Goal: Transaction & Acquisition: Purchase product/service

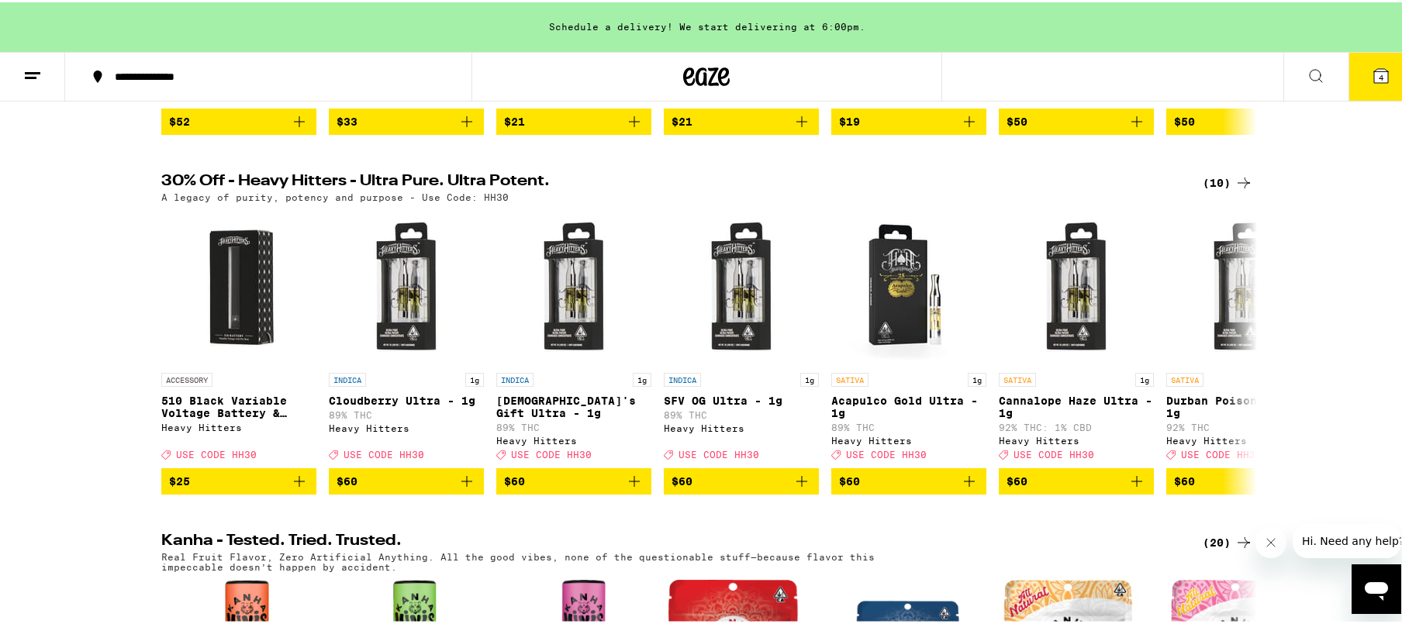
scroll to position [465, 0]
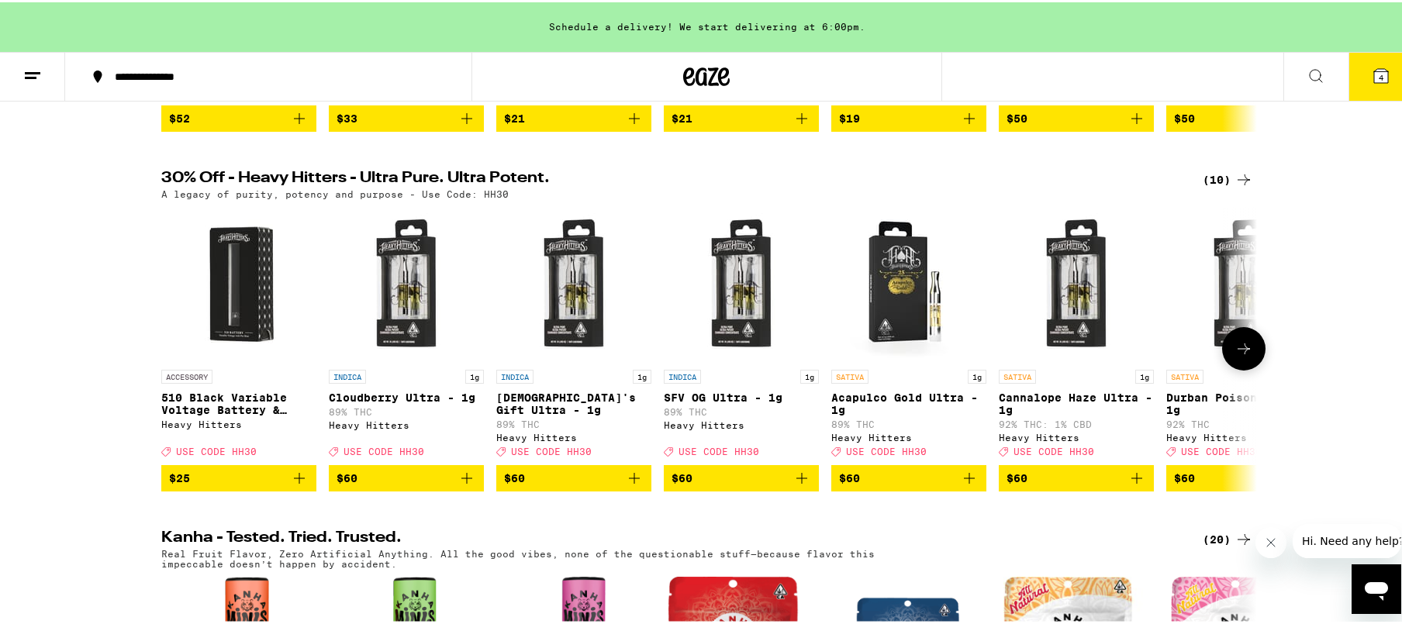
click at [1241, 356] on icon at bounding box center [1244, 346] width 19 height 19
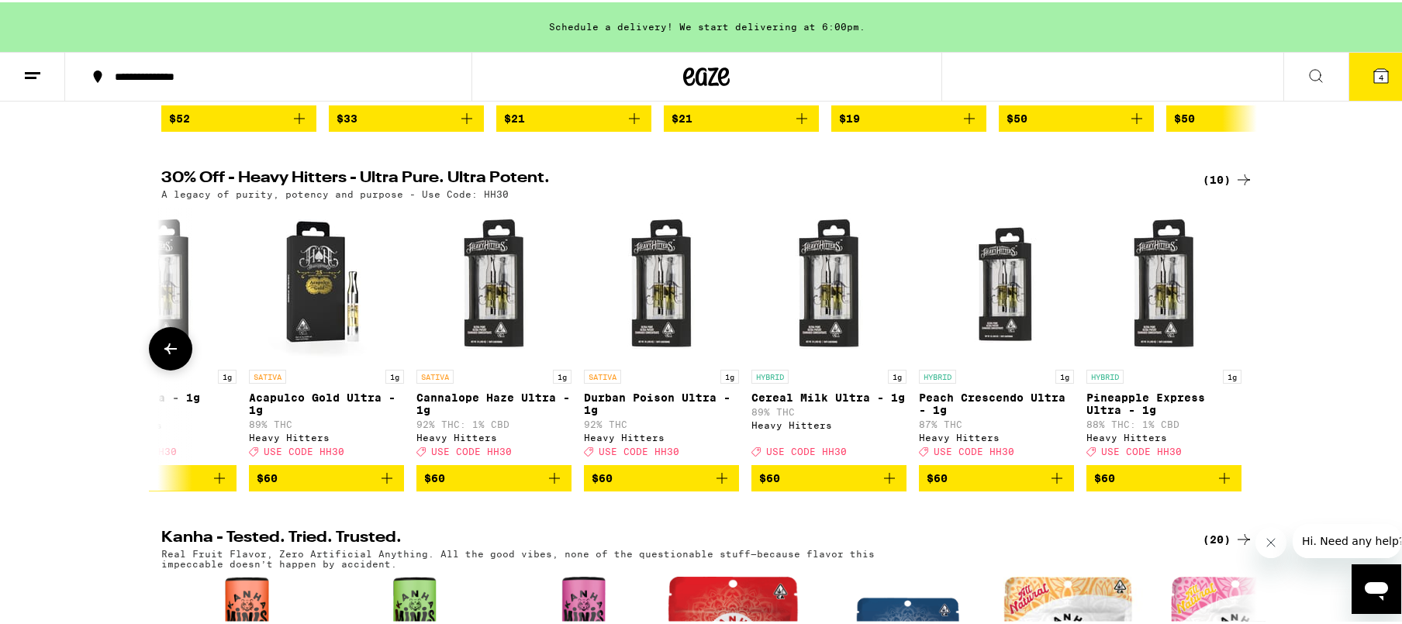
scroll to position [0, 583]
click at [724, 489] on button "$60" at bounding box center [660, 476] width 155 height 26
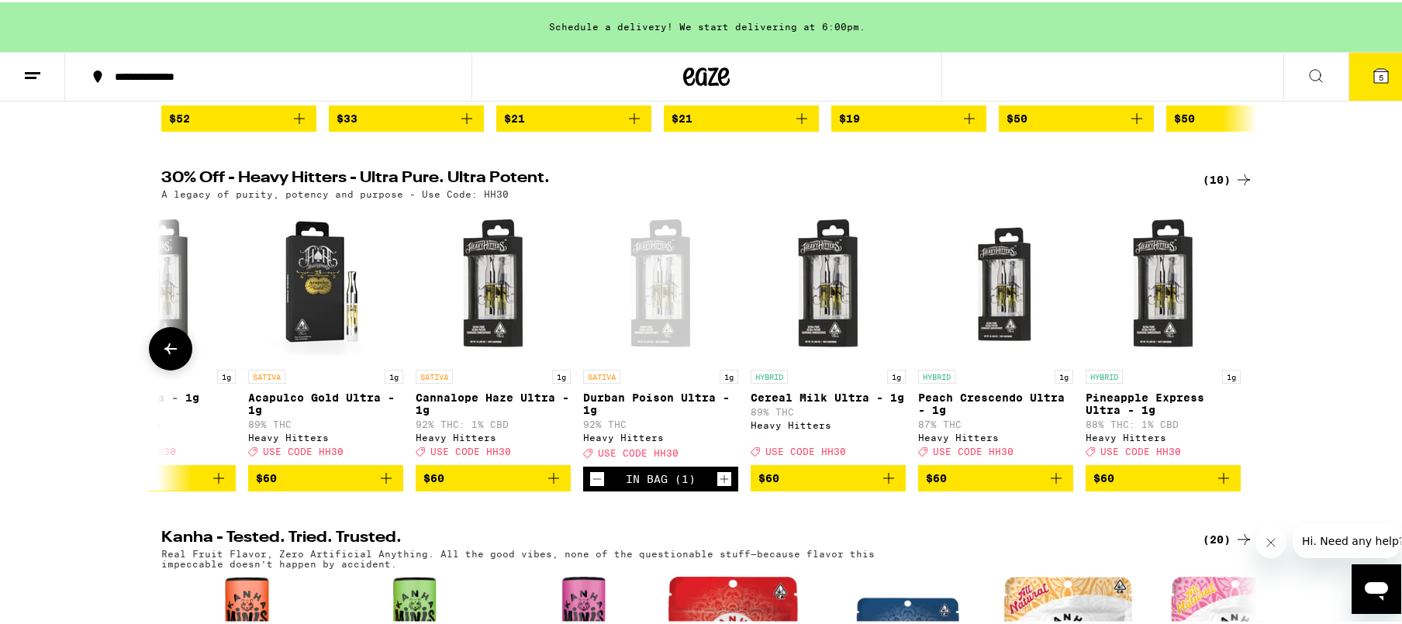
click at [889, 485] on icon "Add to bag" at bounding box center [888, 476] width 19 height 19
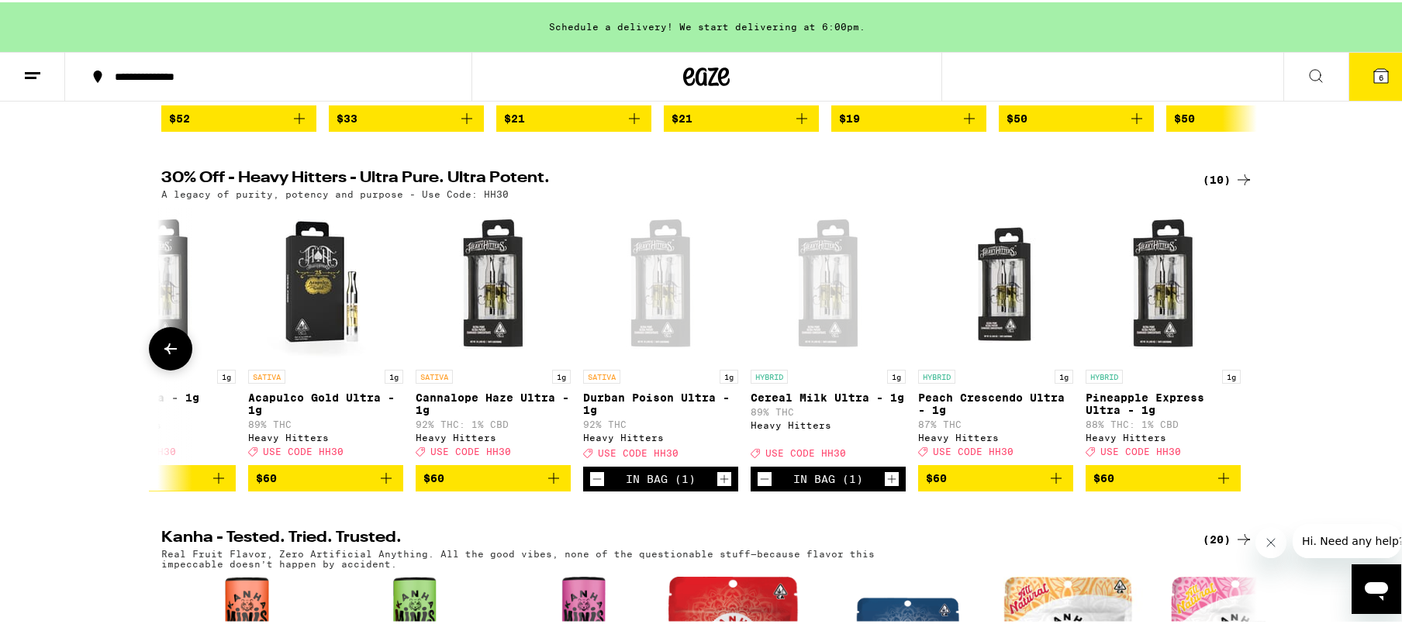
click at [173, 356] on icon at bounding box center [170, 346] width 19 height 19
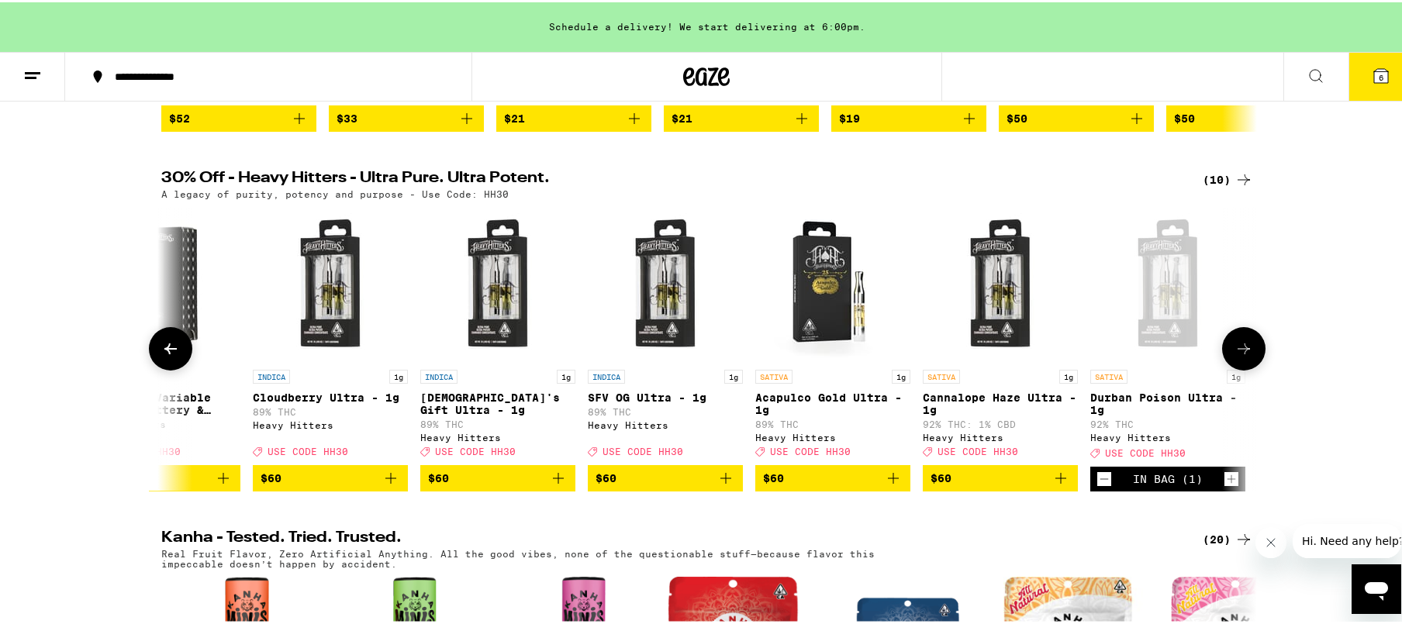
scroll to position [0, 0]
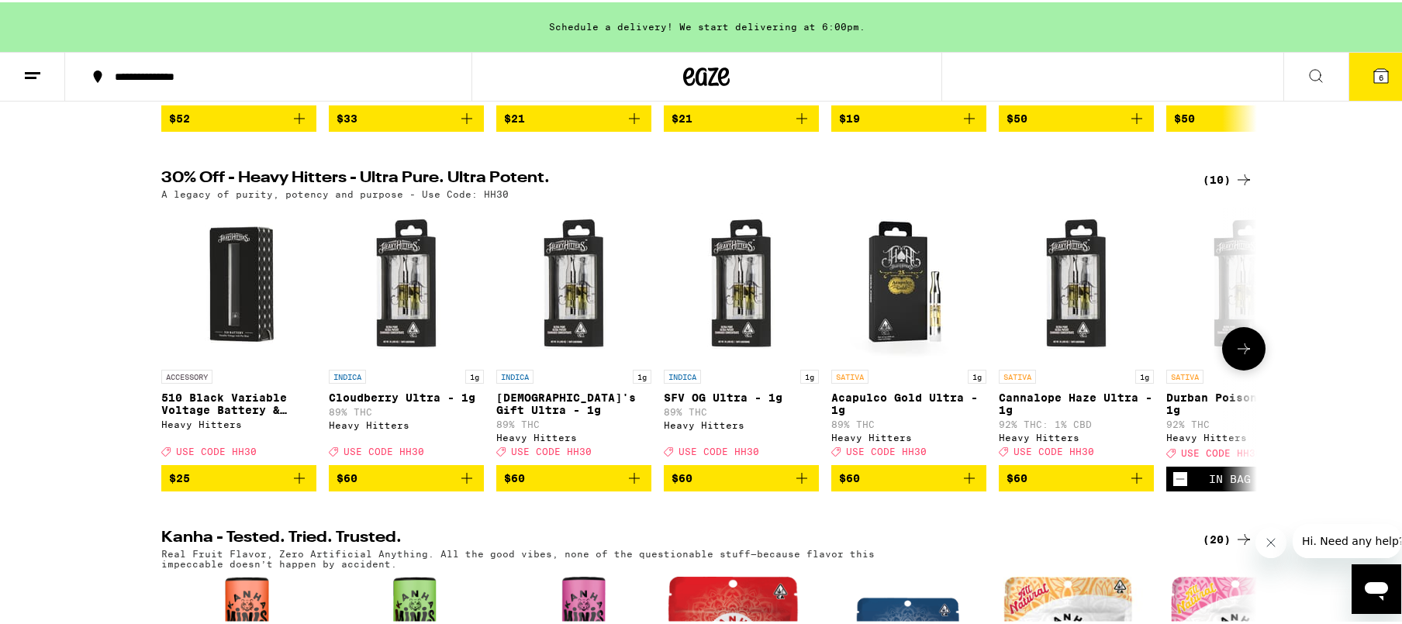
click at [964, 485] on icon "Add to bag" at bounding box center [969, 476] width 19 height 19
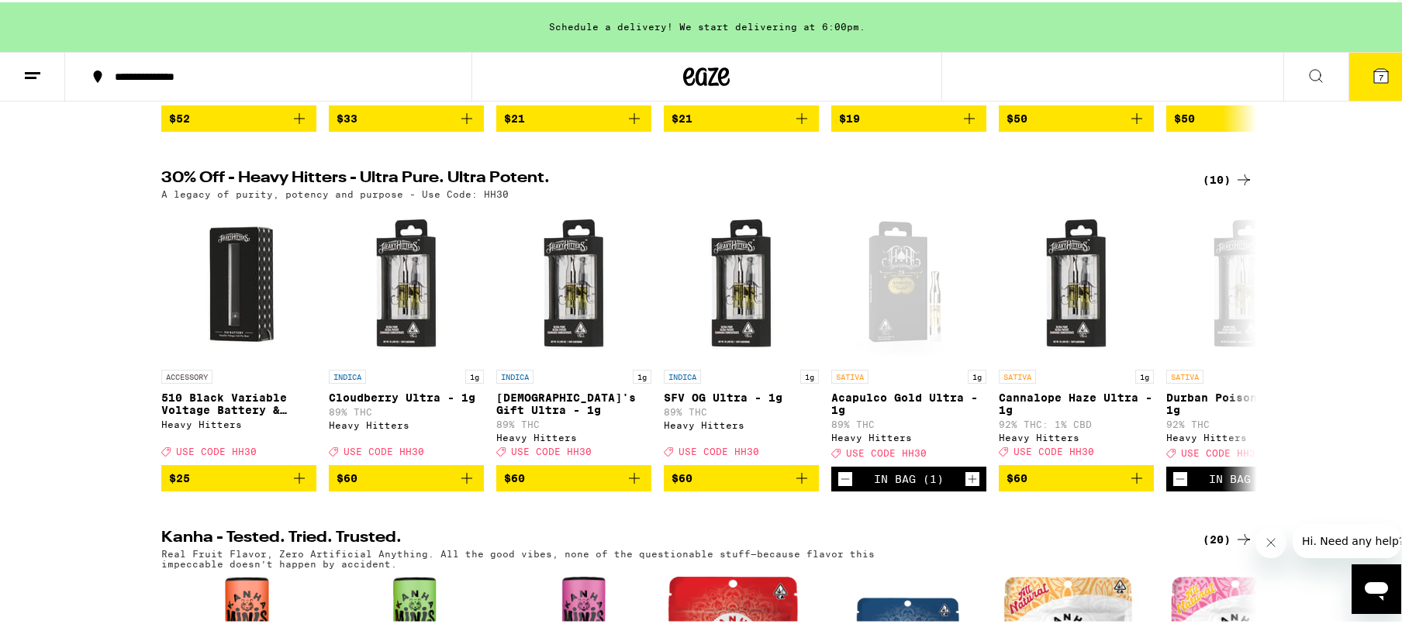
click at [1378, 81] on button "7" at bounding box center [1381, 74] width 65 height 48
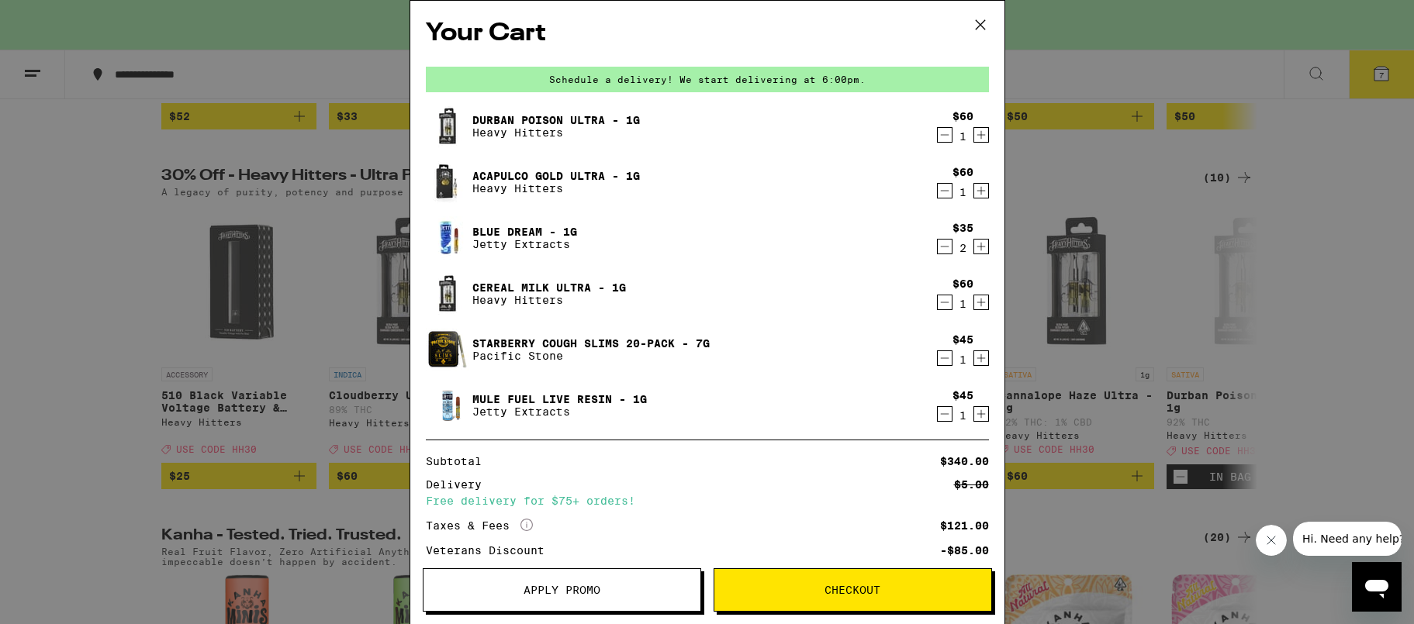
click at [938, 254] on icon "Decrement" at bounding box center [945, 246] width 14 height 19
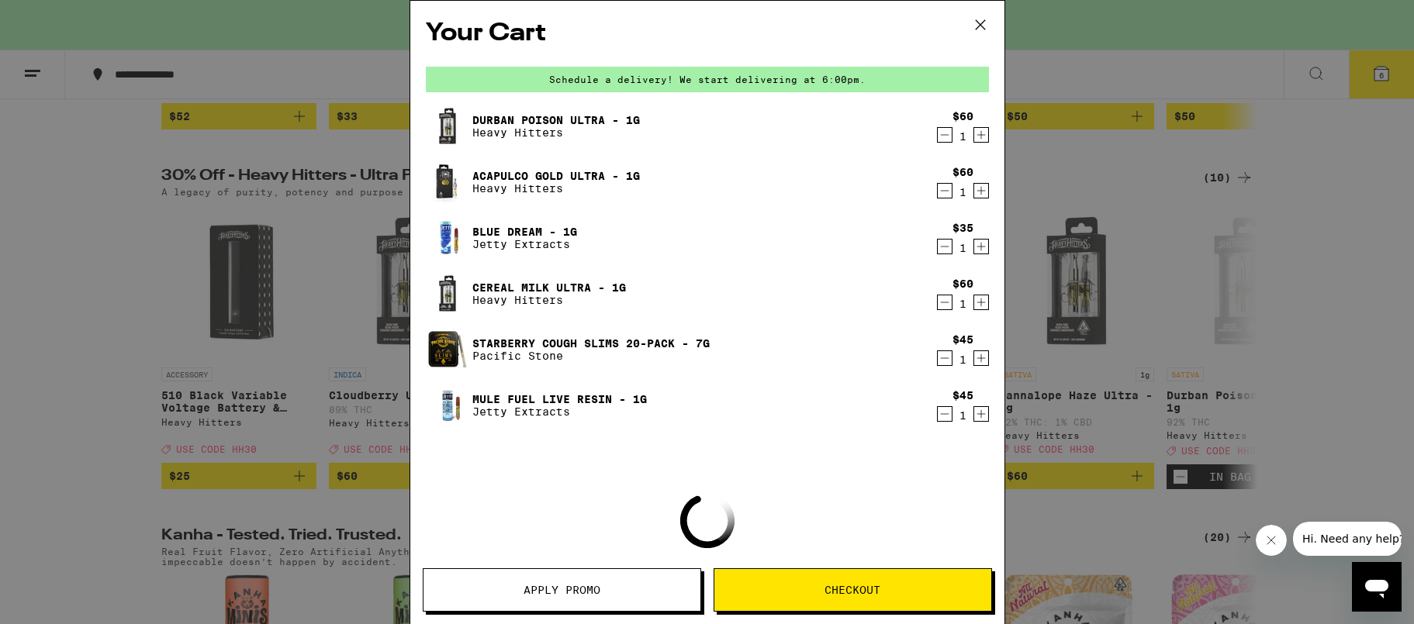
click at [938, 254] on icon "Decrement" at bounding box center [945, 246] width 14 height 19
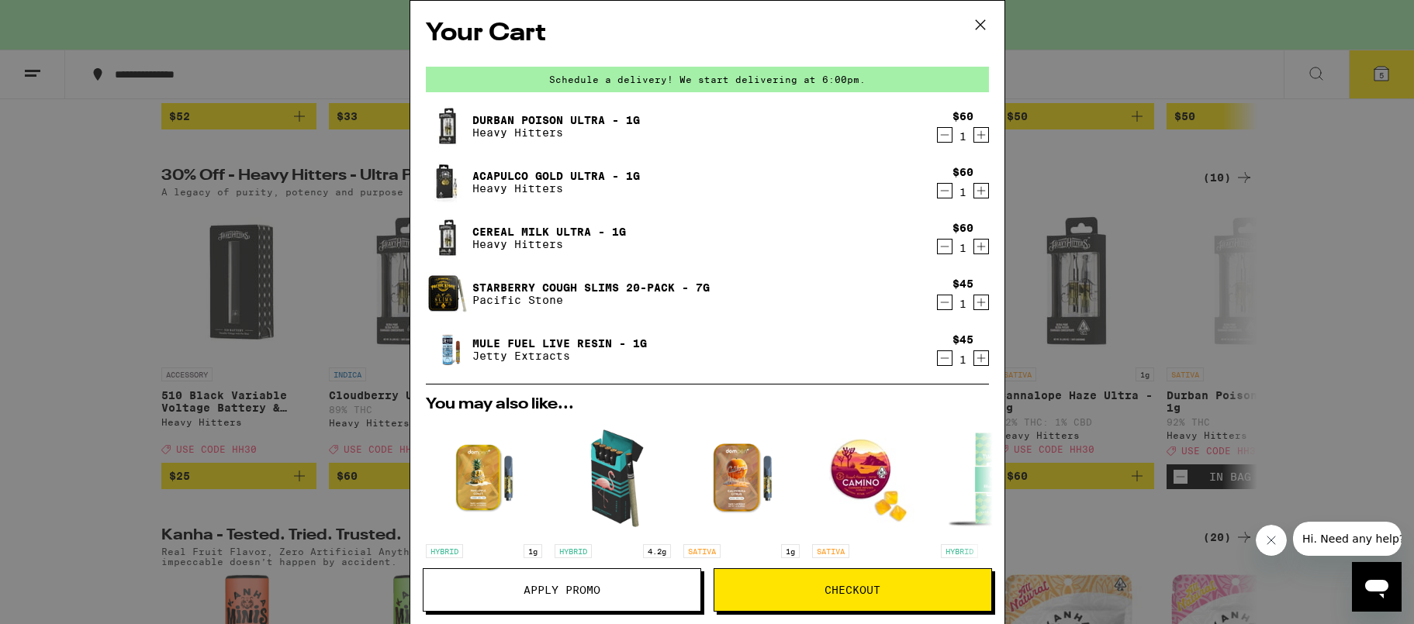
click at [939, 301] on icon "Decrement" at bounding box center [945, 302] width 14 height 19
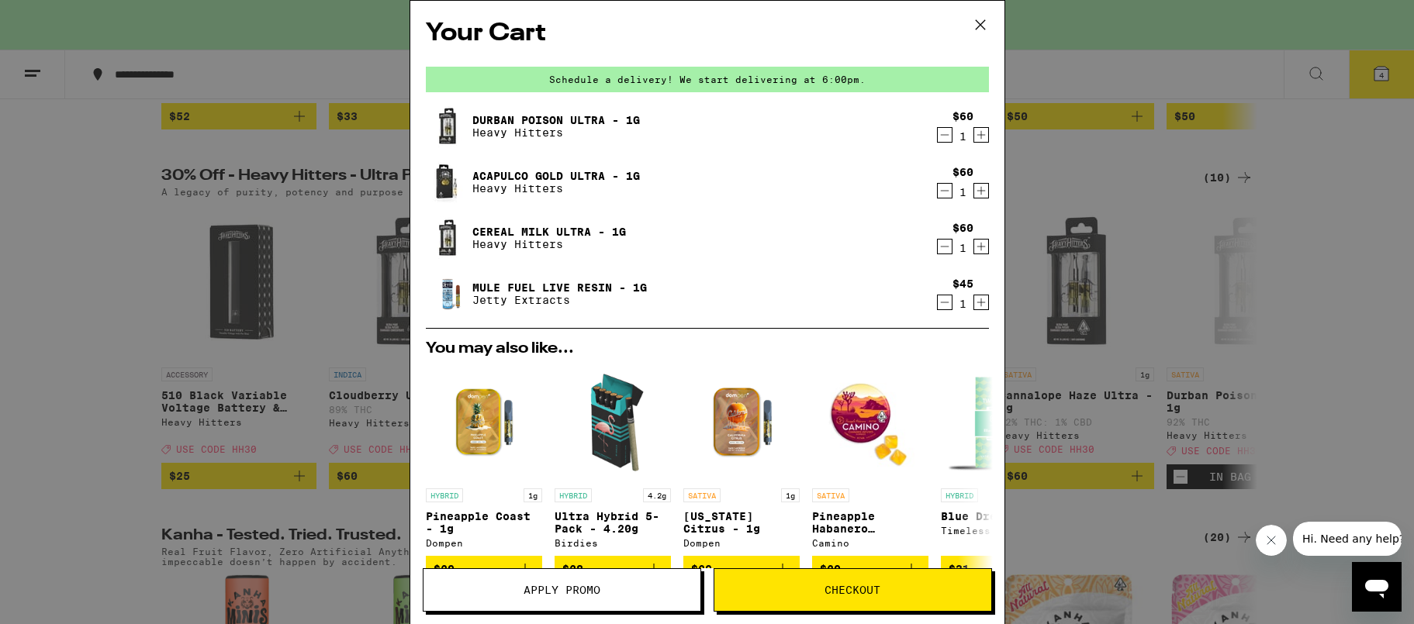
click at [938, 301] on icon "Decrement" at bounding box center [945, 302] width 14 height 19
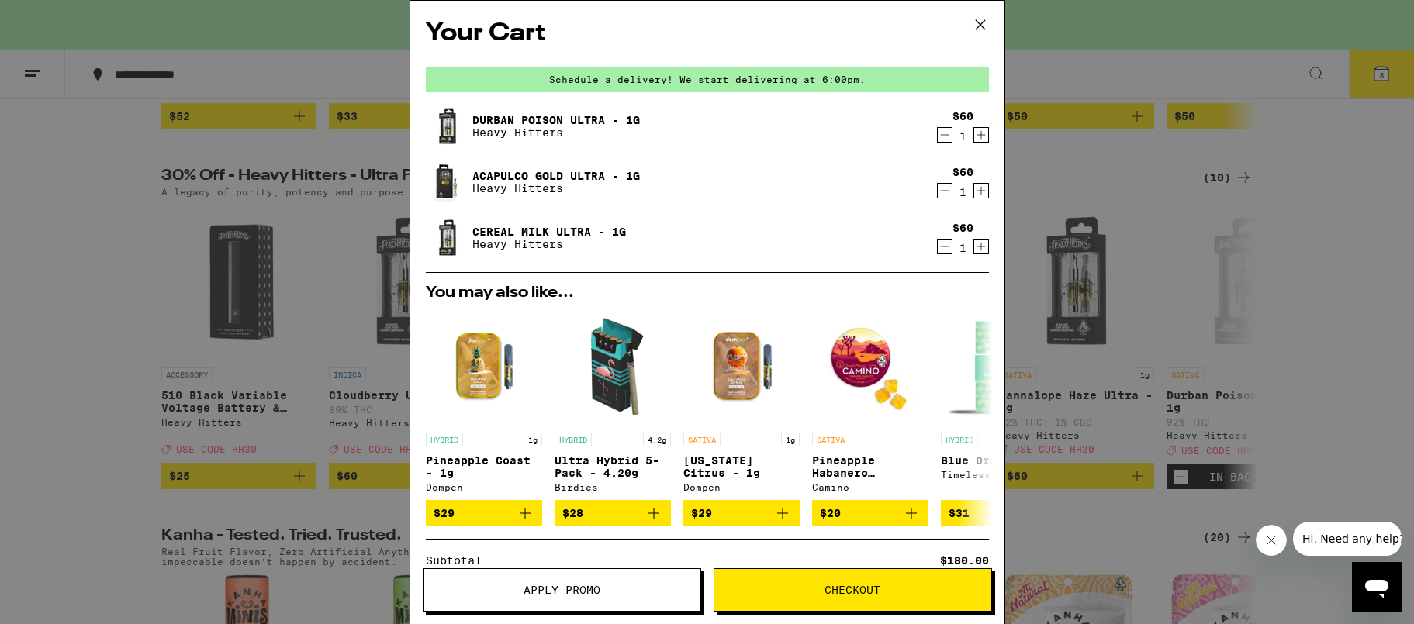
click at [586, 599] on button "Apply Promo" at bounding box center [562, 589] width 278 height 43
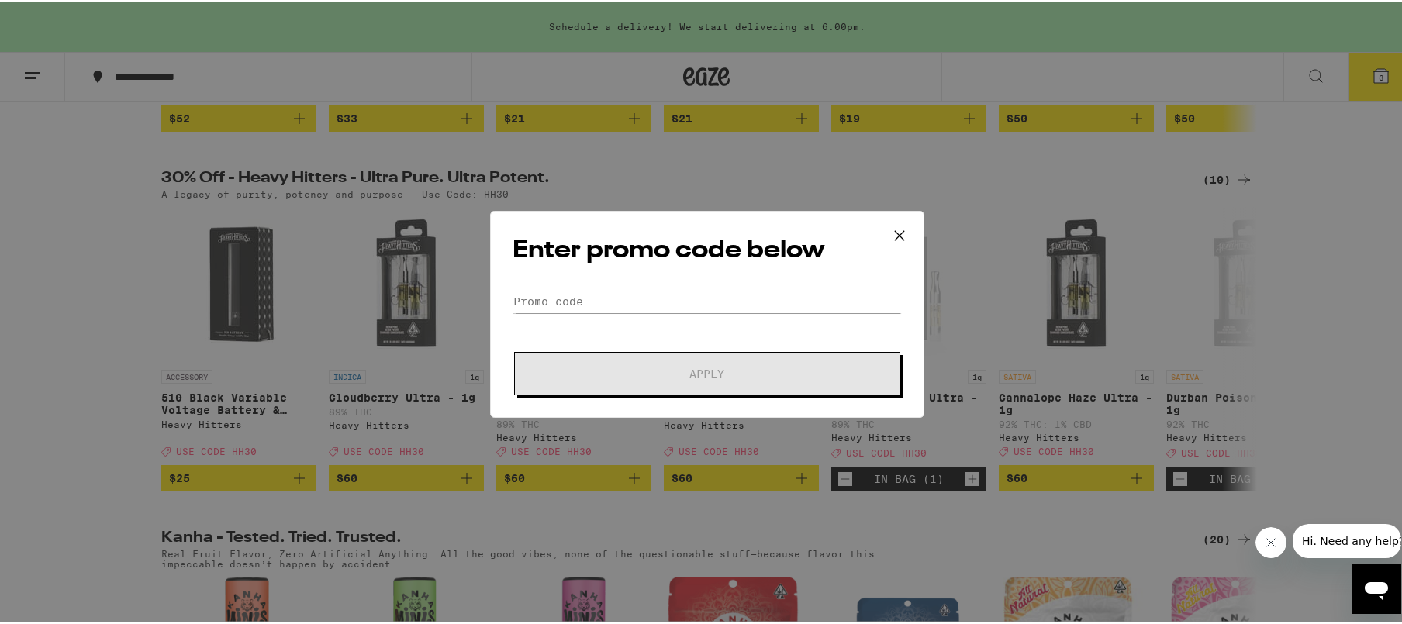
click at [657, 280] on div "Enter promo code below Promo Code Apply" at bounding box center [707, 312] width 434 height 207
drag, startPoint x: 642, startPoint y: 315, endPoint x: 635, endPoint y: 288, distance: 28.0
click at [635, 288] on form "Promo Code Apply" at bounding box center [707, 340] width 389 height 105
click at [634, 292] on input "Promo Code" at bounding box center [707, 299] width 389 height 23
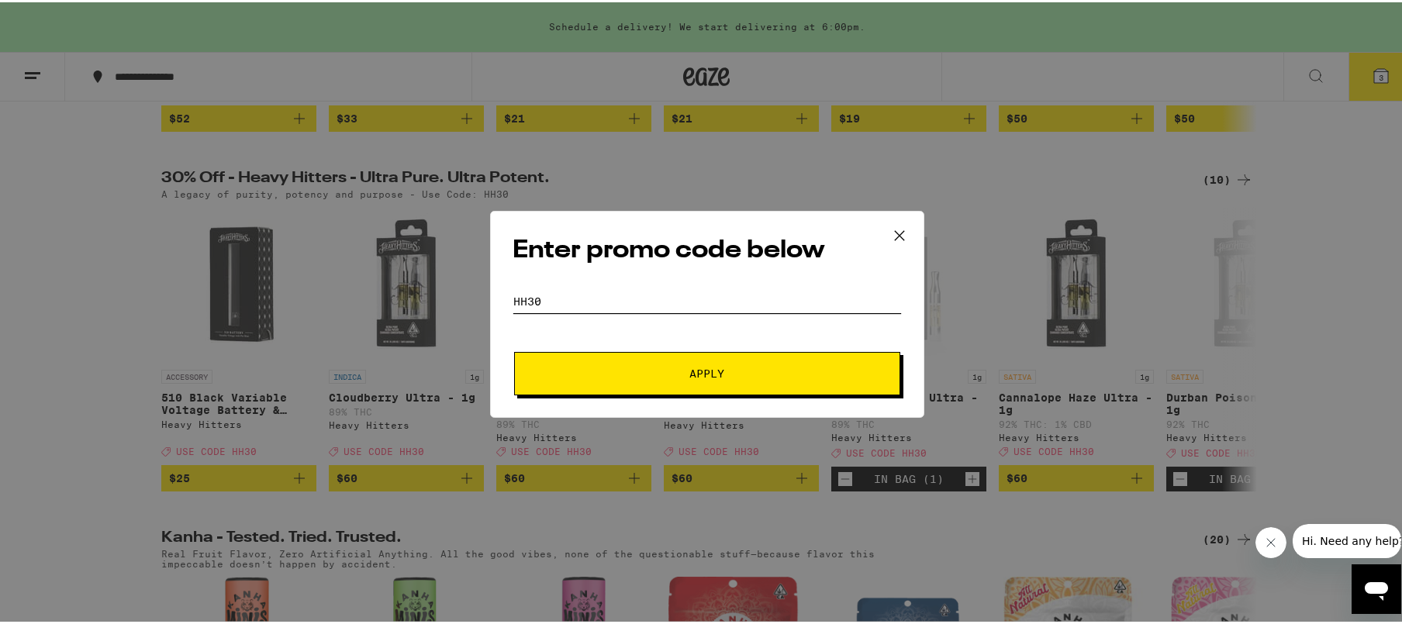
type input "hh30"
click at [561, 385] on button "Apply" at bounding box center [707, 371] width 386 height 43
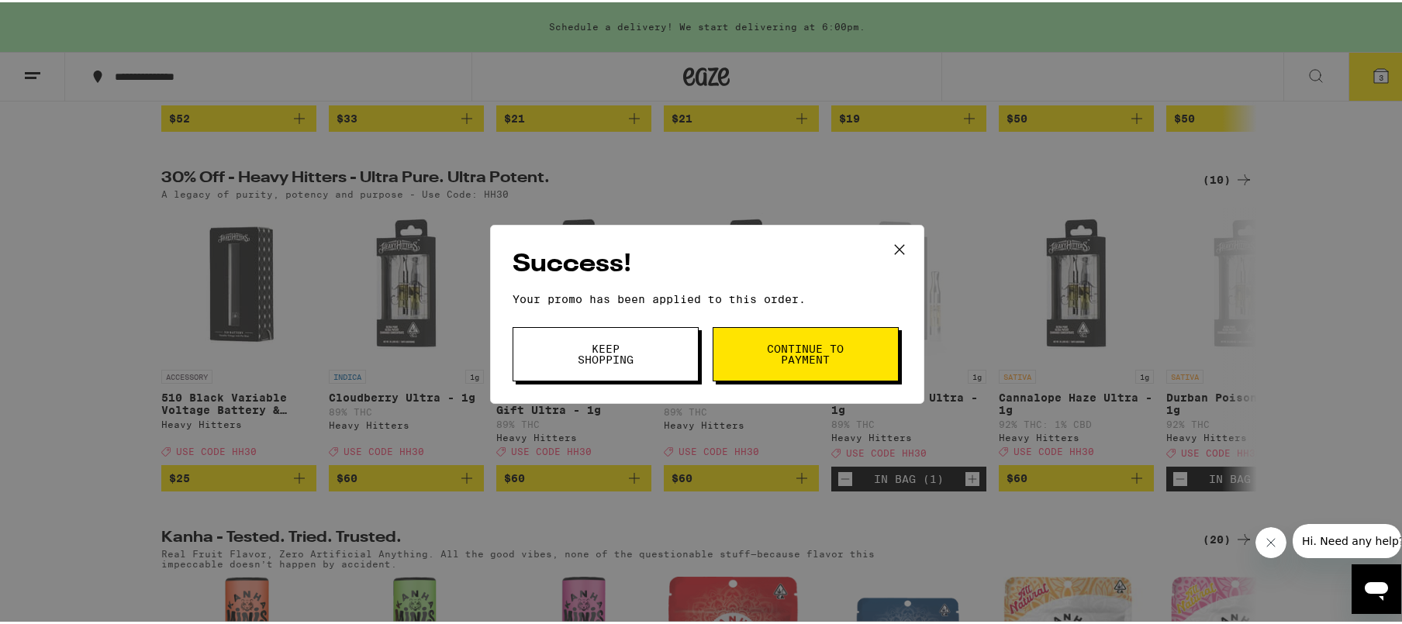
click at [637, 357] on span "Keep Shopping" at bounding box center [605, 352] width 79 height 22
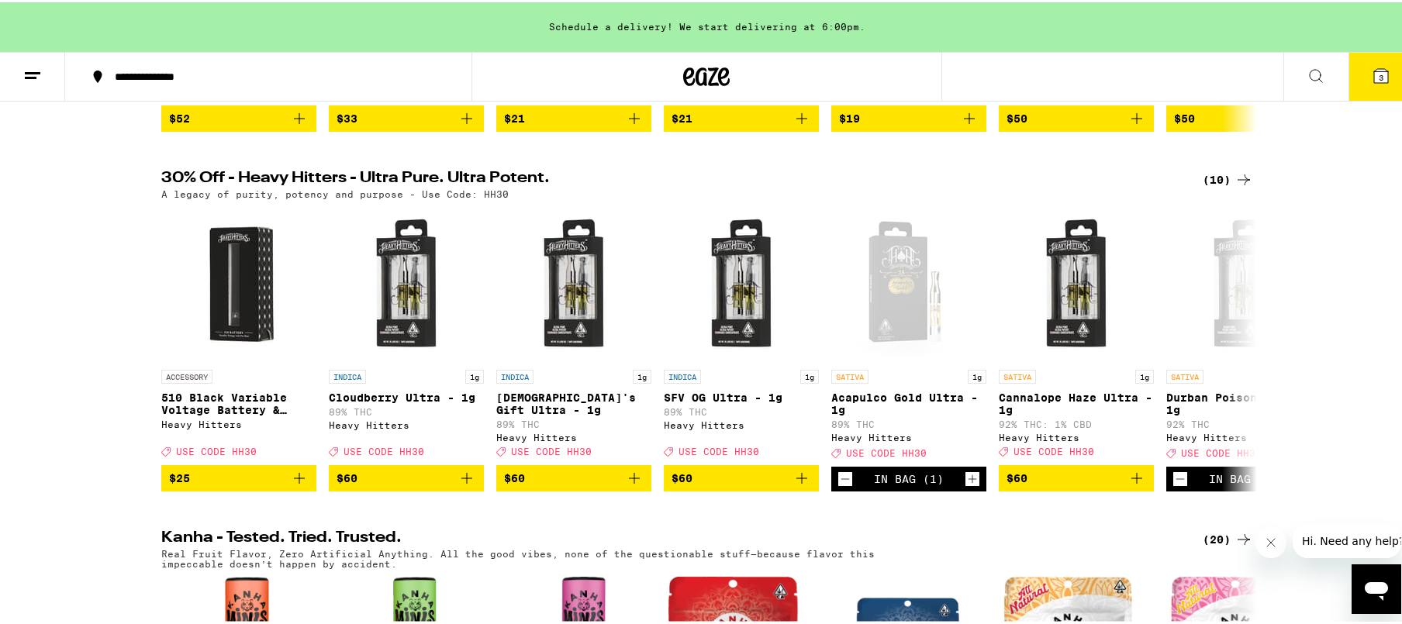
click at [1374, 70] on icon at bounding box center [1381, 74] width 14 height 14
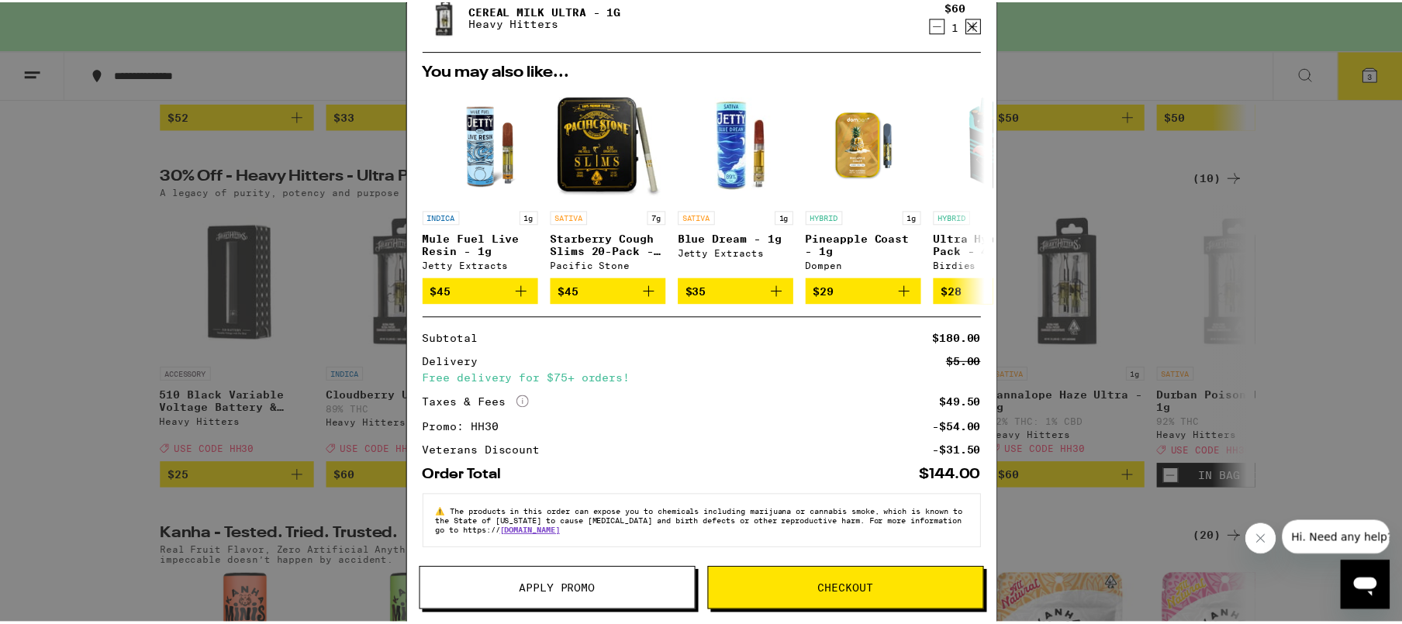
scroll to position [231, 0]
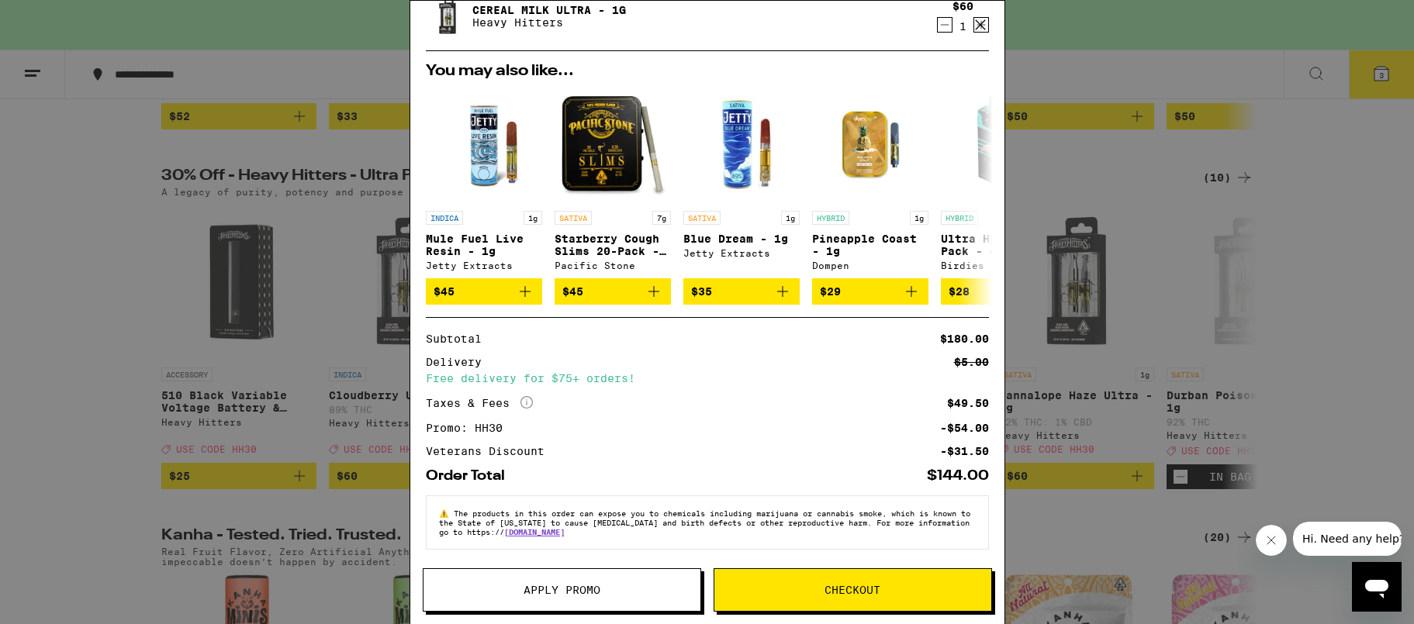
click at [987, 19] on icon at bounding box center [980, 24] width 23 height 23
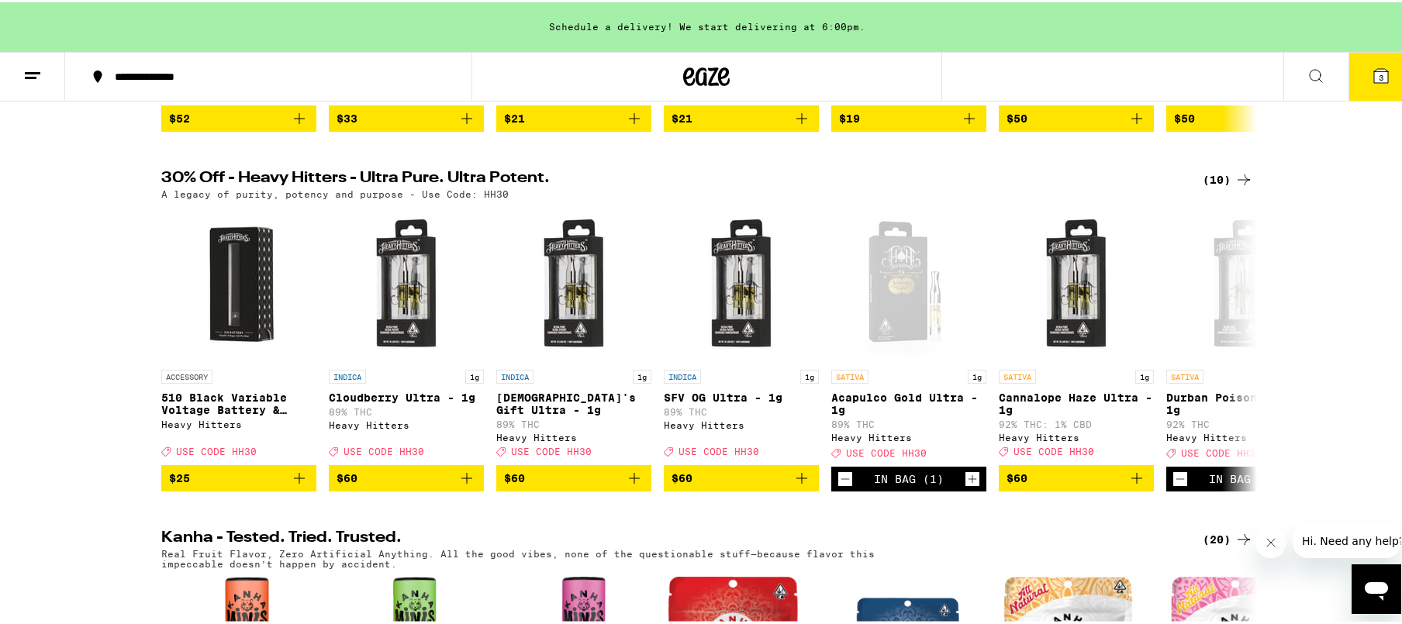
click at [1307, 77] on icon at bounding box center [1316, 73] width 19 height 19
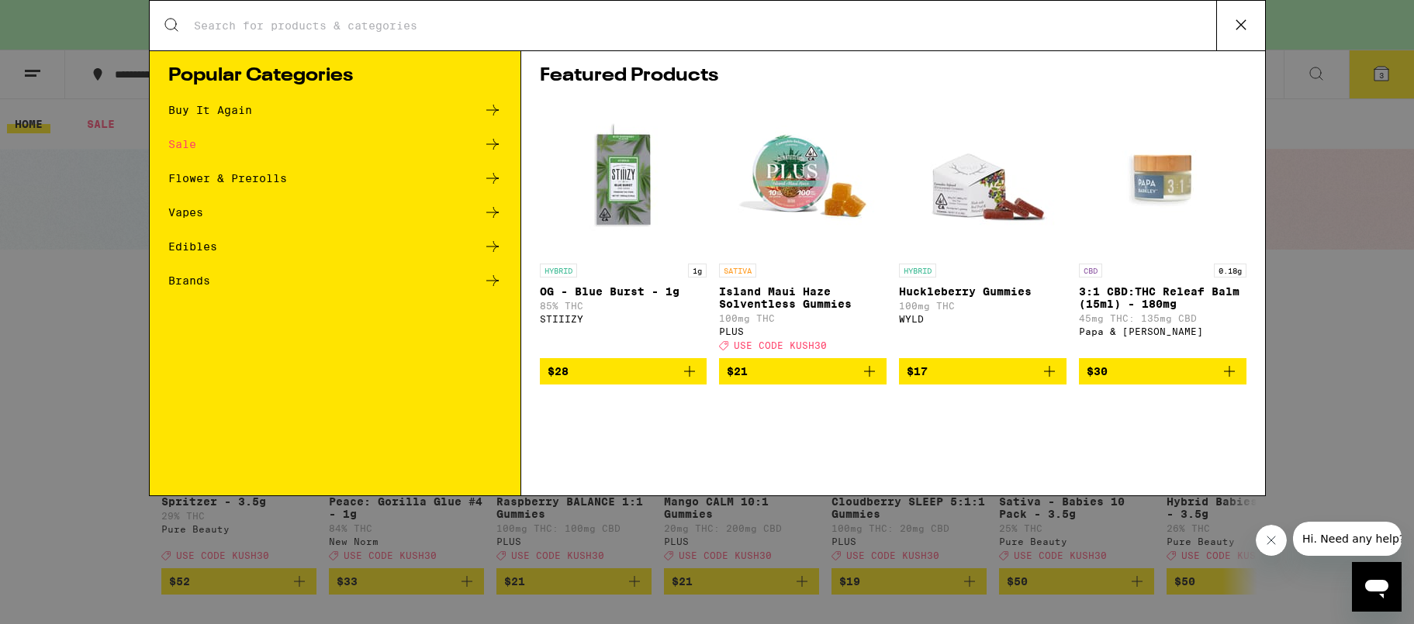
click at [583, 29] on input "Search for Products" at bounding box center [704, 26] width 1023 height 14
click at [583, 28] on input "Search for Products" at bounding box center [704, 26] width 1023 height 14
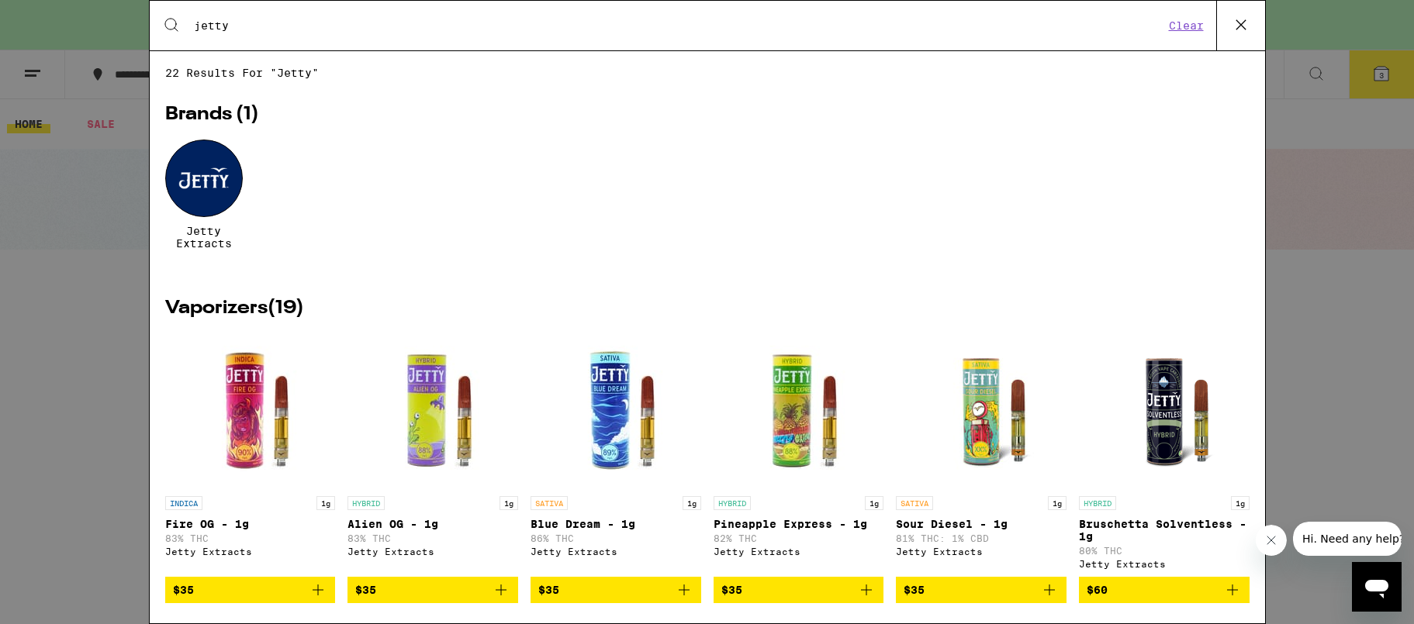
type input "jetty"
click at [203, 188] on div at bounding box center [204, 179] width 78 height 78
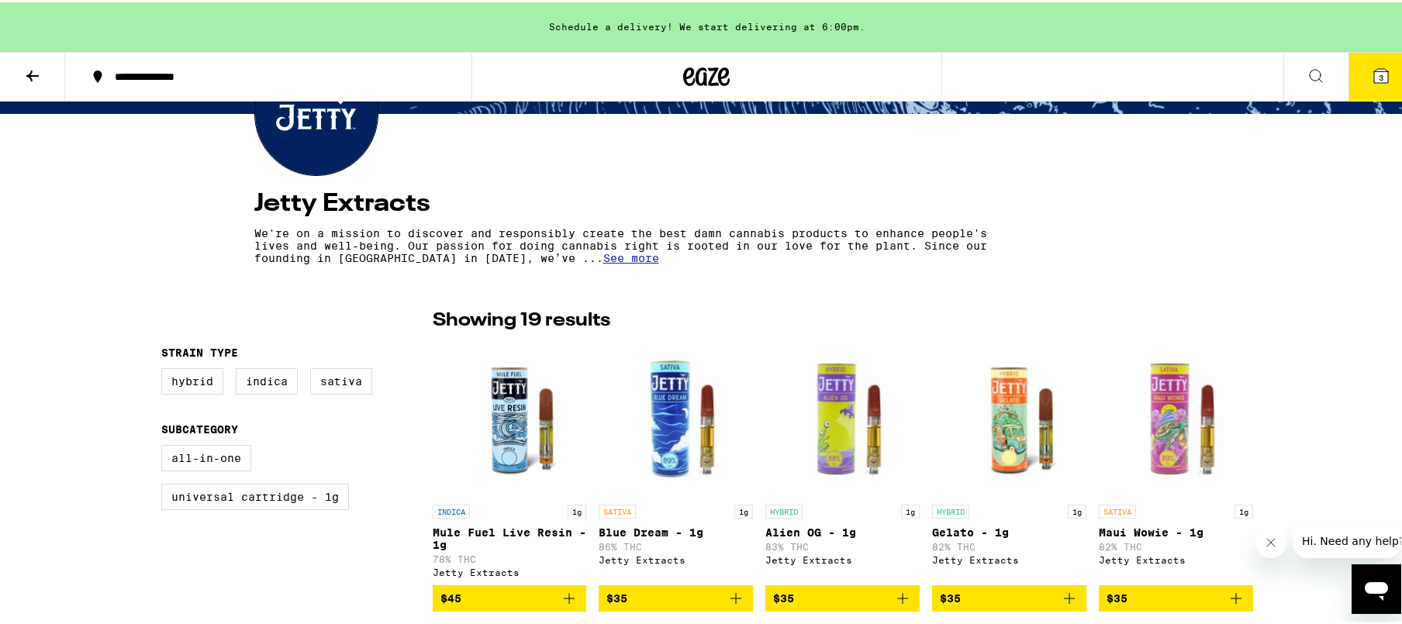
scroll to position [388, 0]
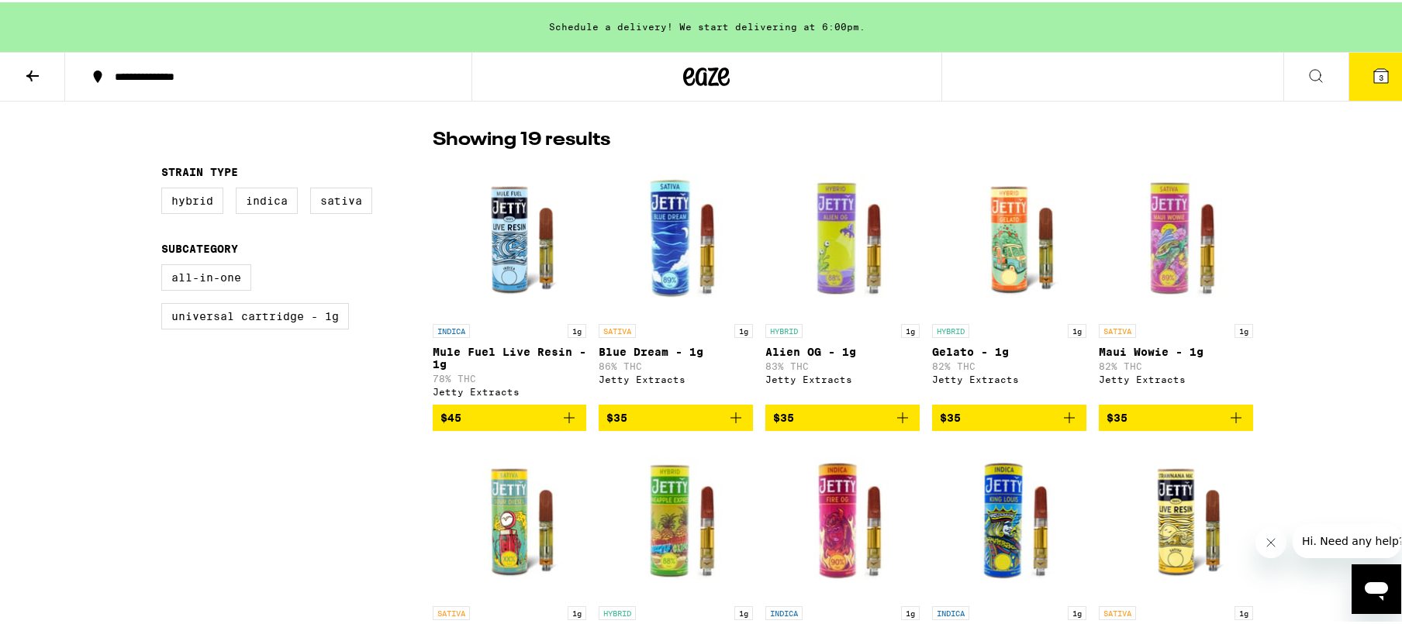
click at [730, 425] on icon "Add to bag" at bounding box center [736, 415] width 19 height 19
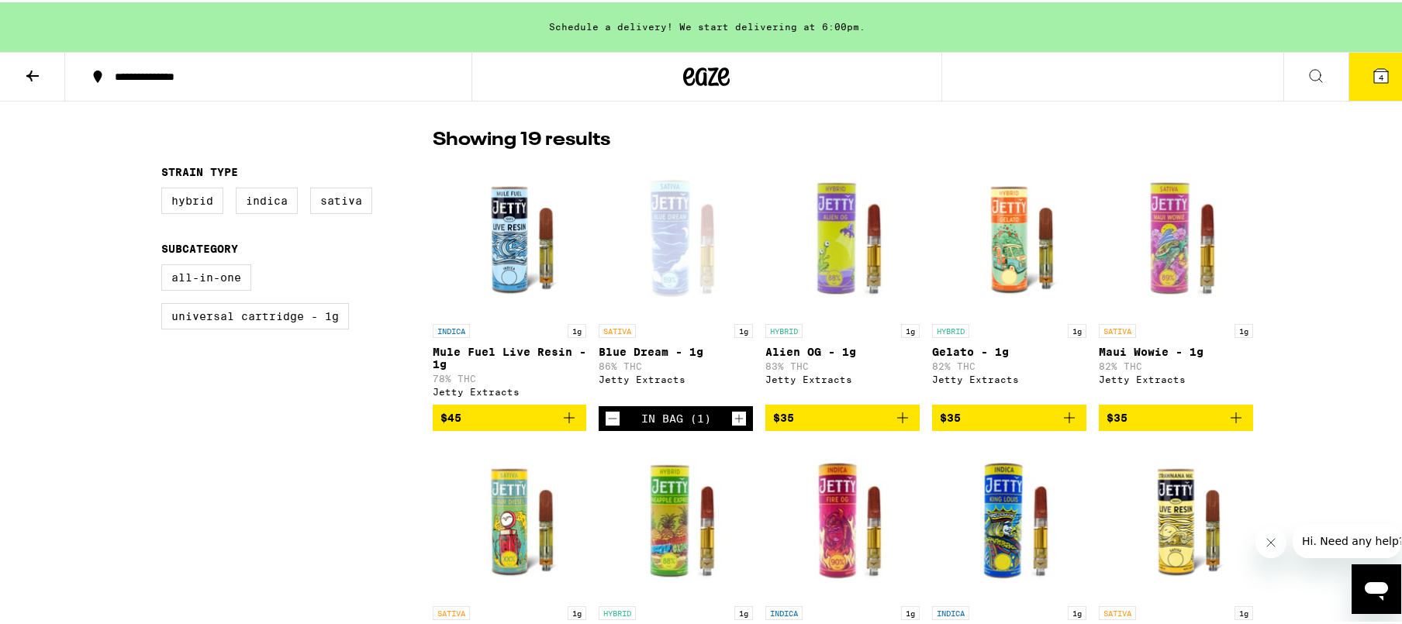
click at [732, 426] on icon "Increment" at bounding box center [739, 416] width 14 height 19
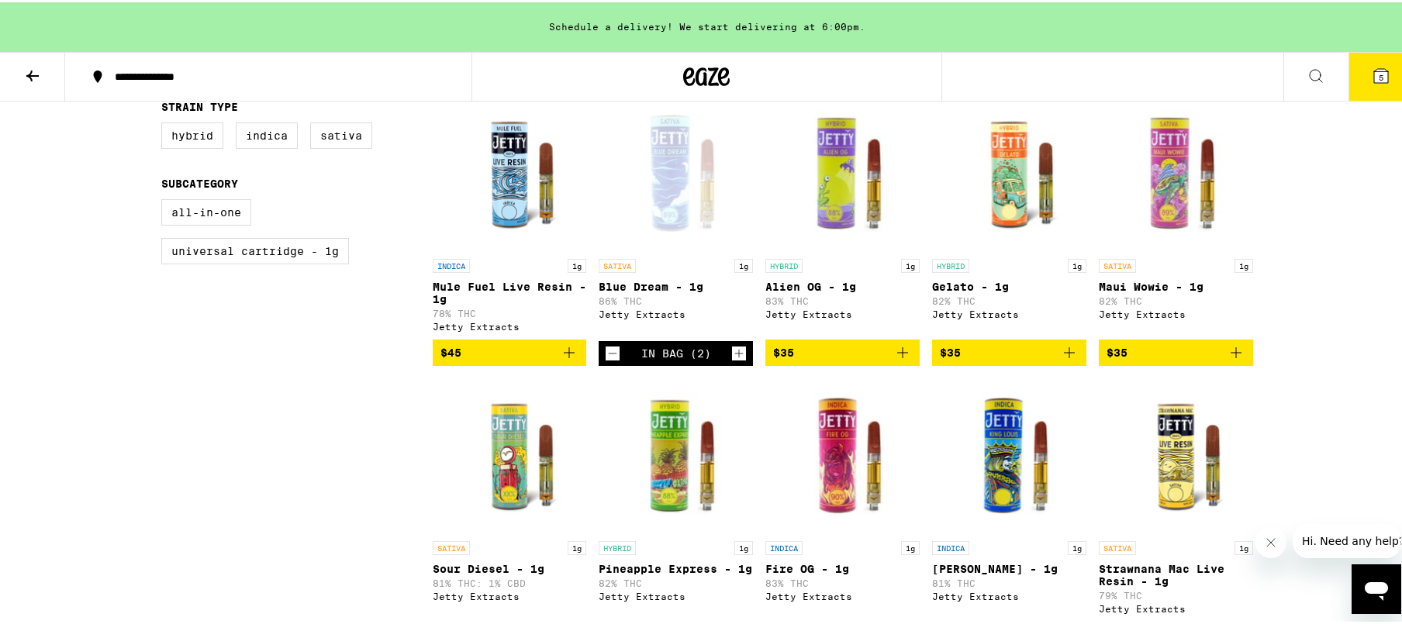
scroll to position [543, 0]
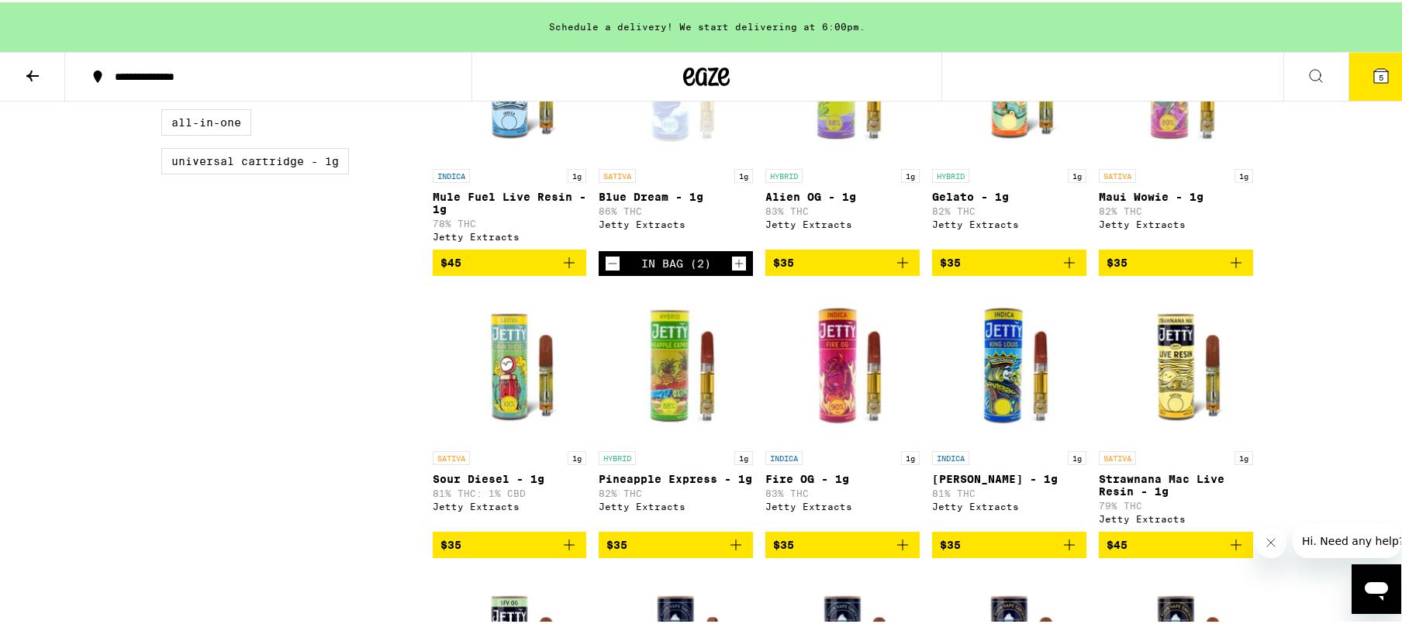
click at [566, 552] on icon "Add to bag" at bounding box center [569, 543] width 19 height 19
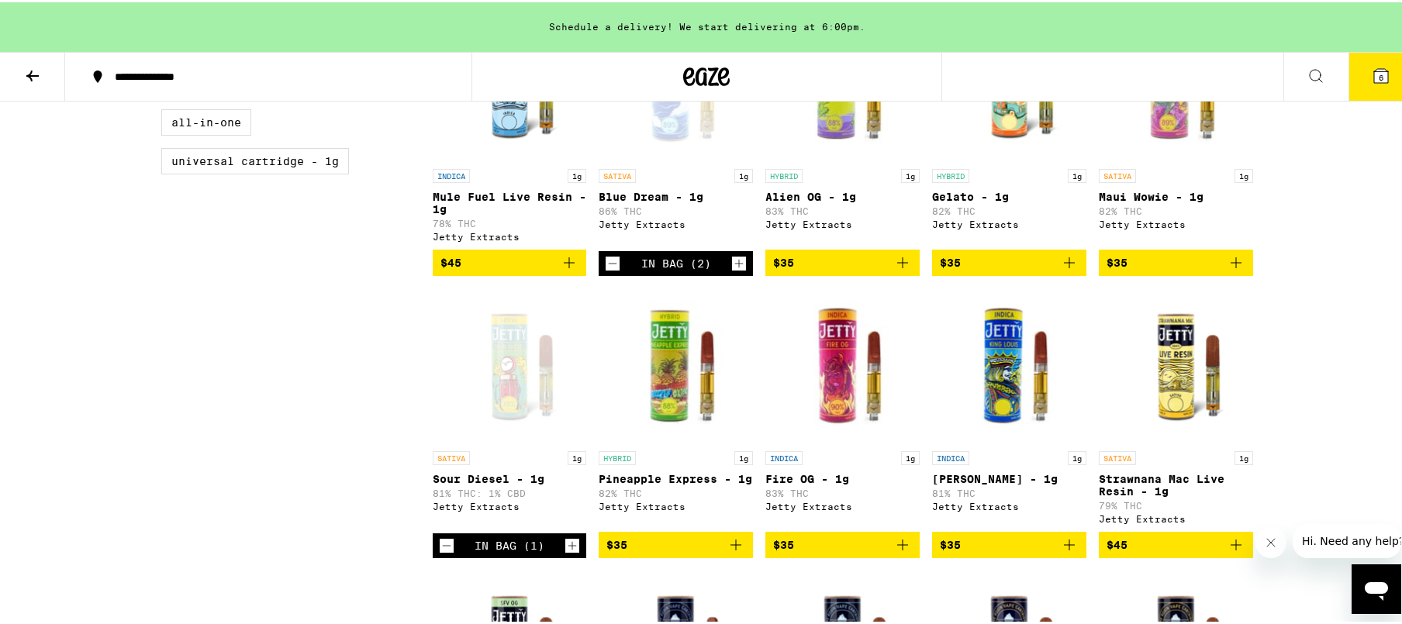
click at [567, 553] on icon "Increment" at bounding box center [572, 543] width 14 height 19
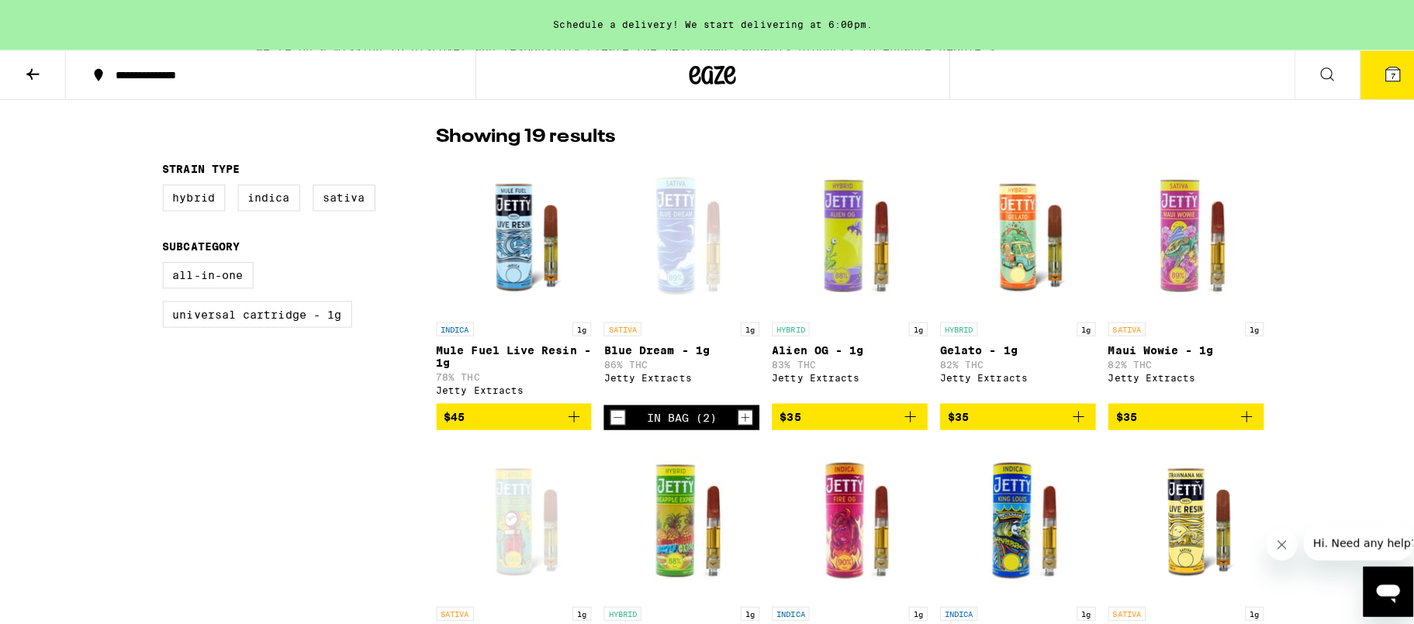
scroll to position [388, 0]
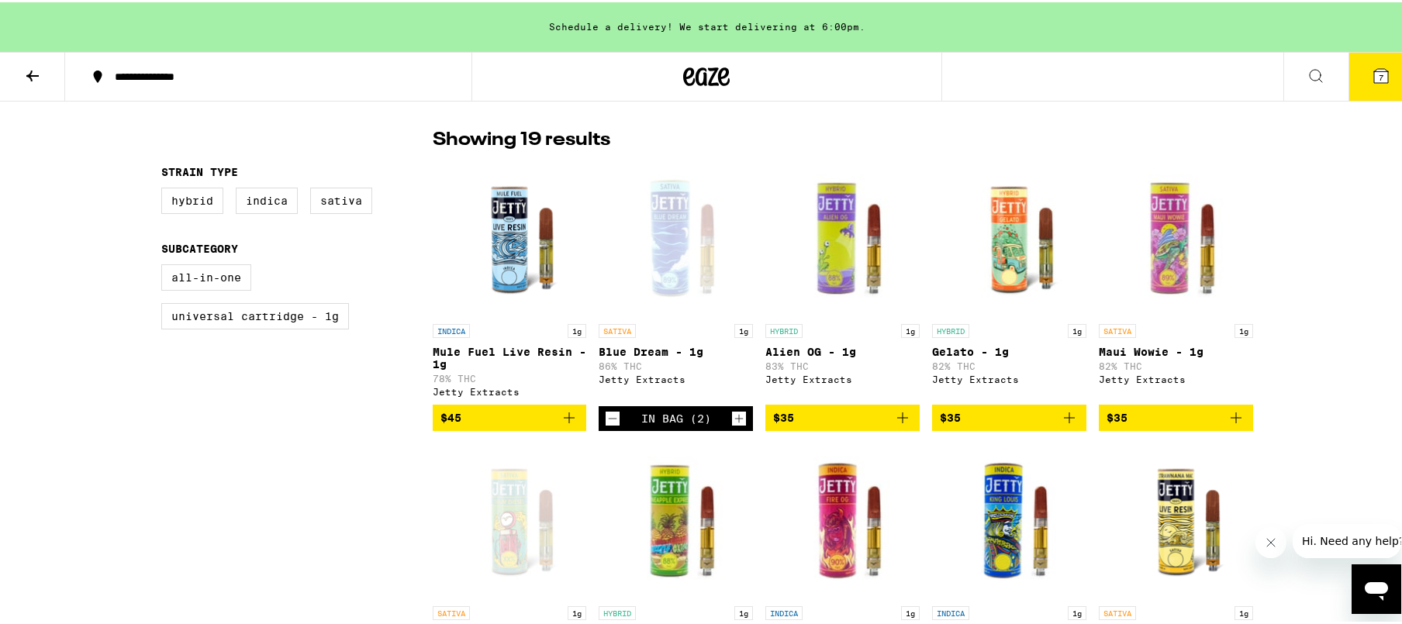
click at [860, 243] on img "Open page for Alien OG - 1g from Jetty Extracts" at bounding box center [842, 236] width 154 height 155
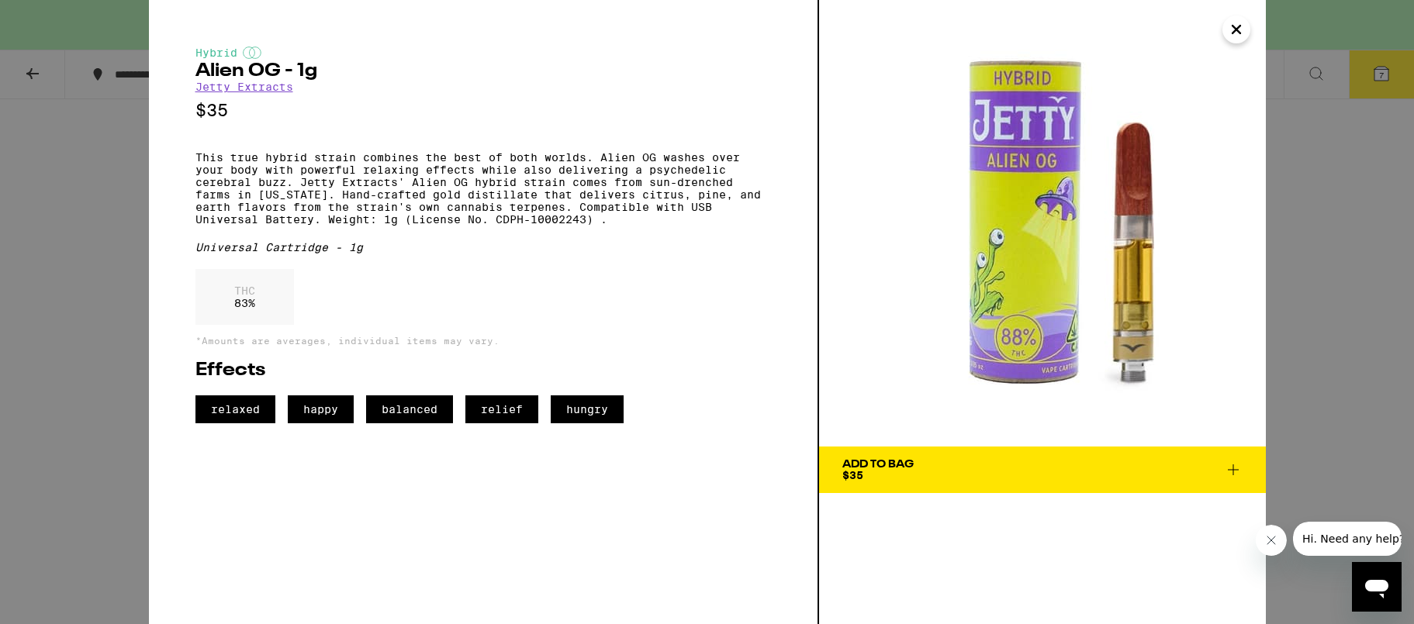
click at [1132, 464] on span "Add To Bag $35" at bounding box center [1042, 470] width 400 height 22
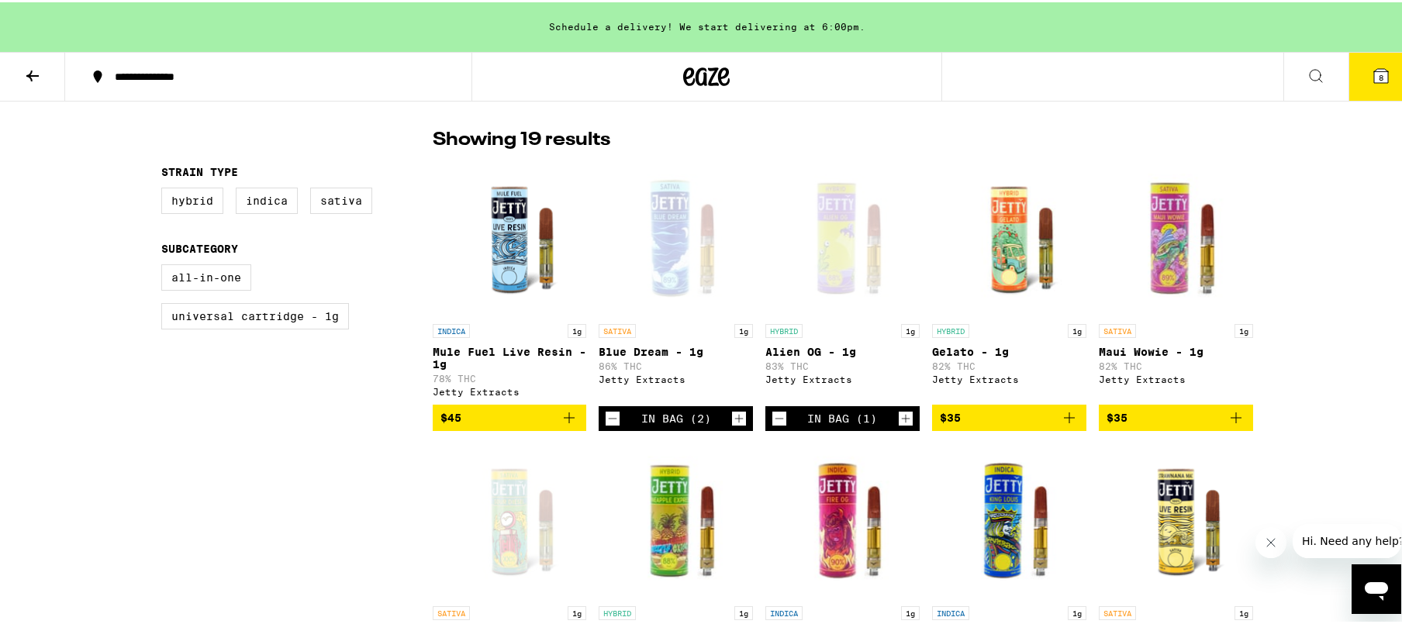
click at [904, 426] on icon "Increment" at bounding box center [906, 416] width 14 height 19
click at [1375, 72] on icon at bounding box center [1381, 74] width 14 height 14
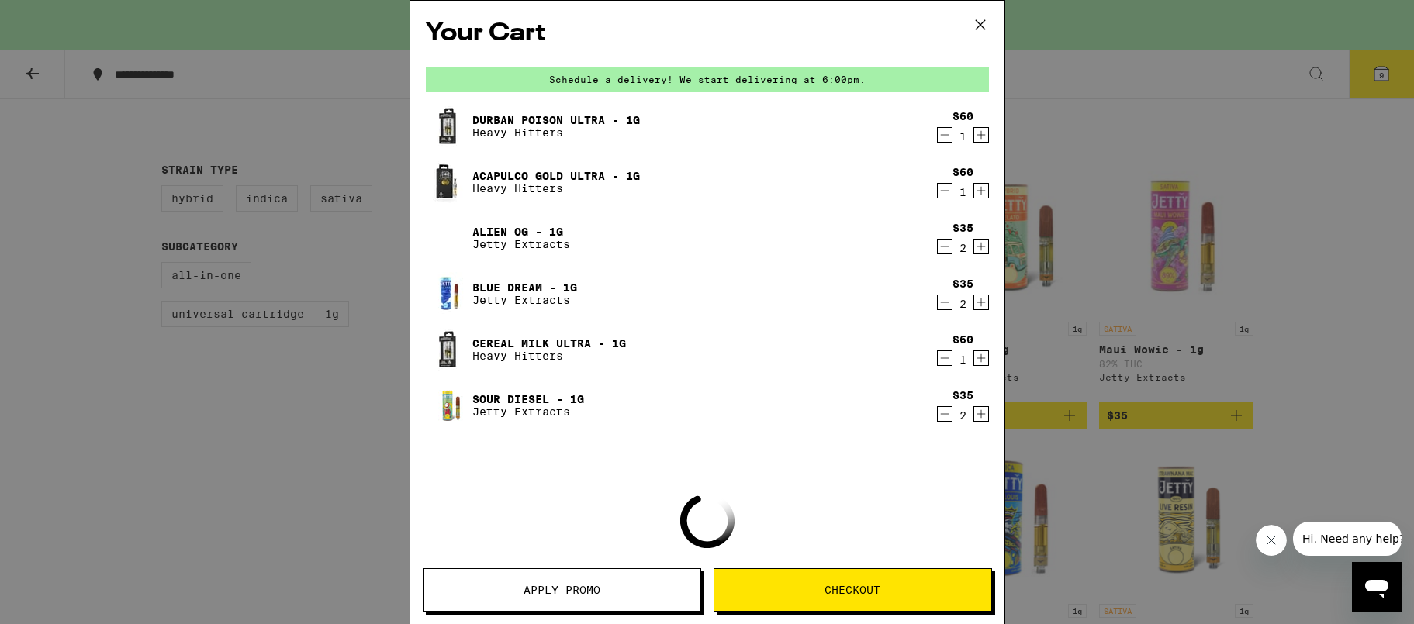
click at [938, 142] on icon "Decrement" at bounding box center [945, 135] width 14 height 19
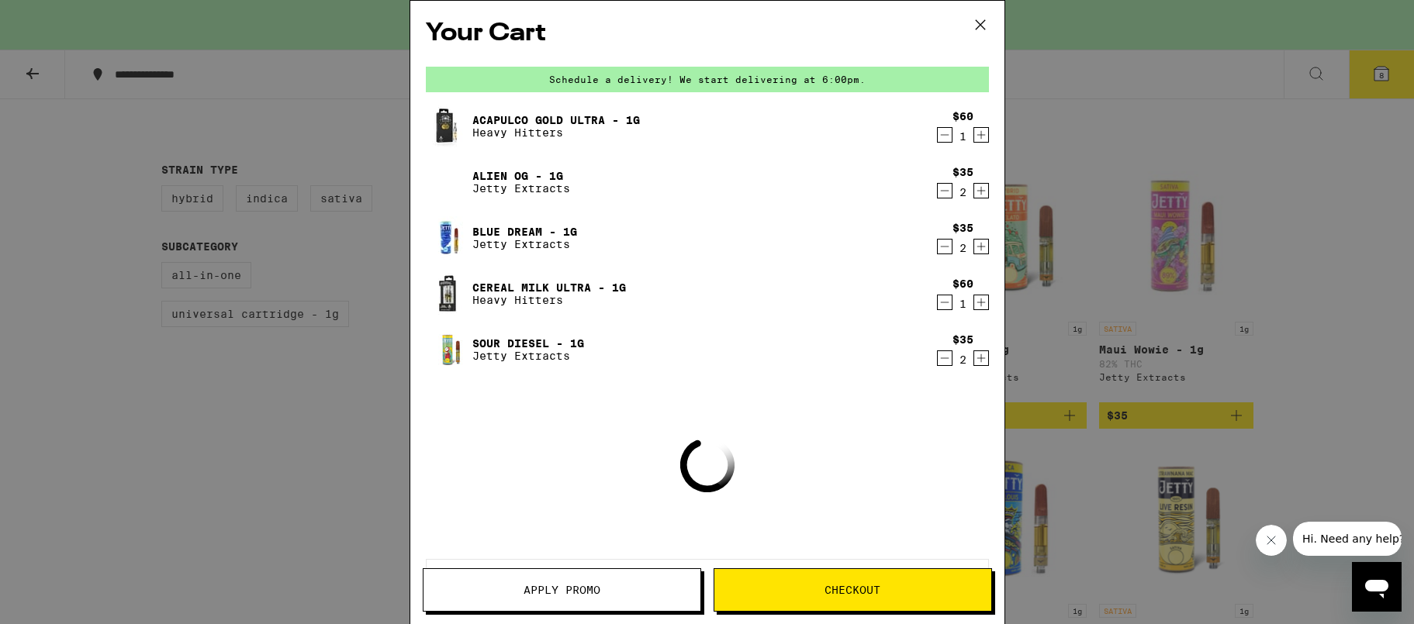
click at [938, 137] on icon "Decrement" at bounding box center [945, 135] width 14 height 19
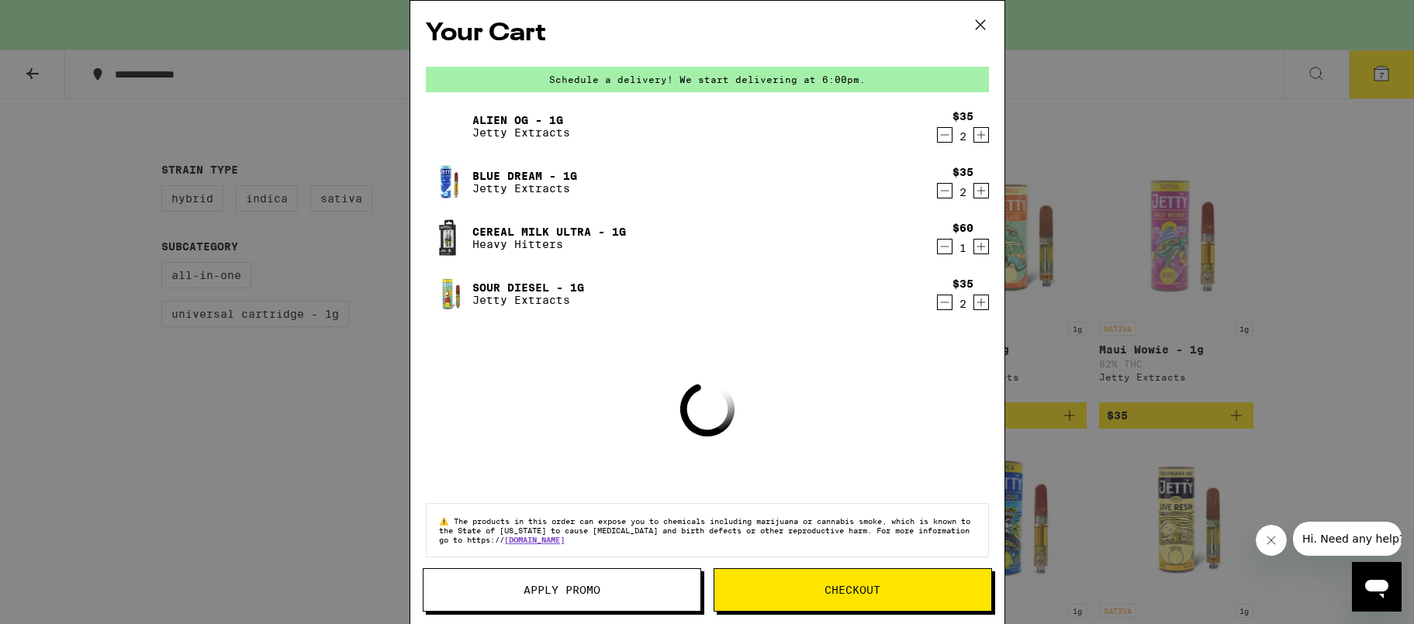
click at [938, 249] on icon "Decrement" at bounding box center [945, 246] width 14 height 19
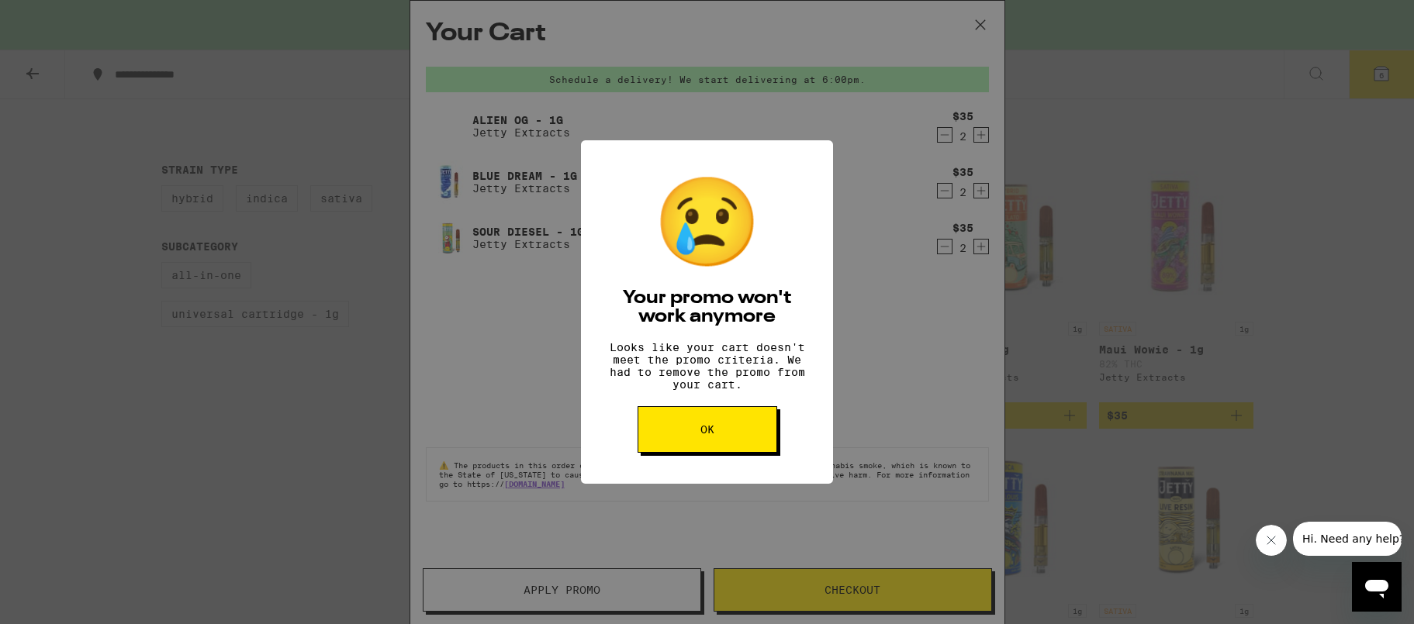
click at [658, 453] on button "OK" at bounding box center [707, 429] width 140 height 47
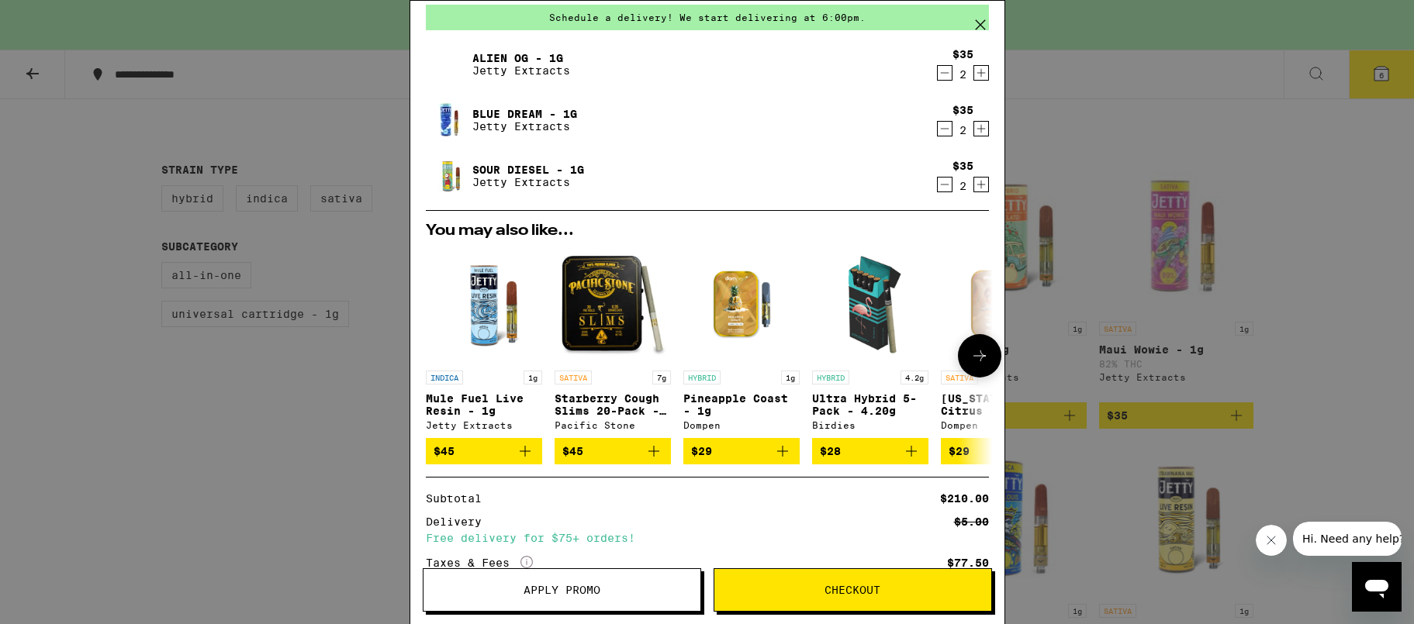
scroll to position [208, 0]
